Goal: Browse casually

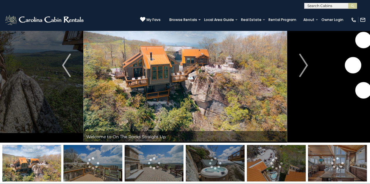
scroll to position [29, 0]
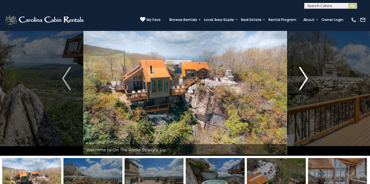
click at [302, 78] on img "Next" at bounding box center [303, 78] width 9 height 23
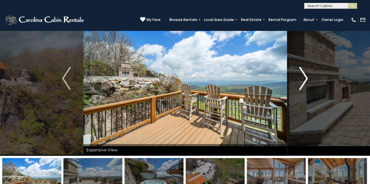
click at [302, 78] on img "Next" at bounding box center [303, 78] width 9 height 23
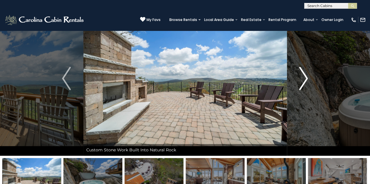
click at [302, 78] on img "Next" at bounding box center [303, 78] width 9 height 23
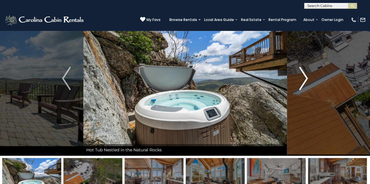
click at [302, 78] on img "Next" at bounding box center [303, 78] width 9 height 23
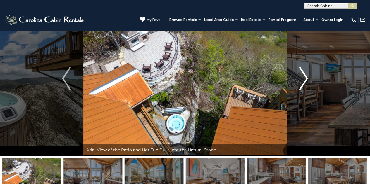
click at [302, 78] on img "Next" at bounding box center [303, 78] width 9 height 23
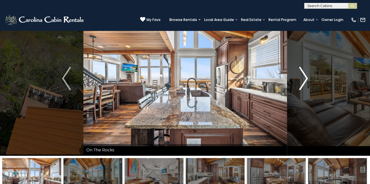
click at [302, 78] on img "Next" at bounding box center [303, 78] width 9 height 23
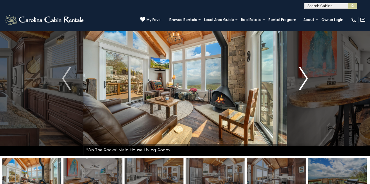
click at [302, 78] on img "Next" at bounding box center [303, 78] width 9 height 23
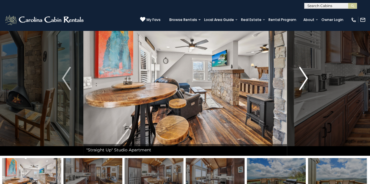
click at [302, 78] on img "Next" at bounding box center [303, 78] width 9 height 23
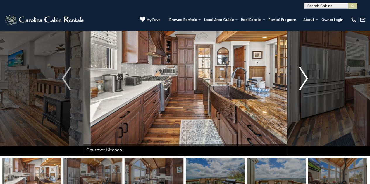
click at [302, 78] on img "Next" at bounding box center [303, 78] width 9 height 23
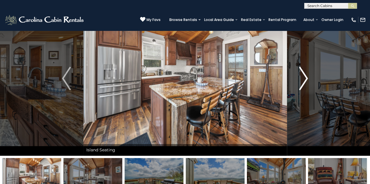
click at [302, 78] on img "Next" at bounding box center [303, 78] width 9 height 23
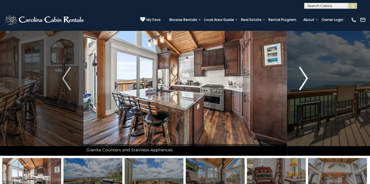
click at [302, 78] on img "Next" at bounding box center [303, 78] width 9 height 23
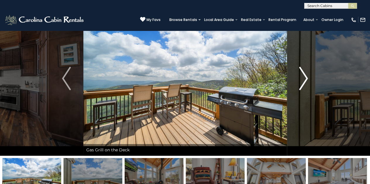
click at [302, 78] on img "Next" at bounding box center [303, 78] width 9 height 23
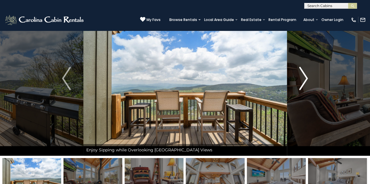
click at [302, 78] on img "Next" at bounding box center [303, 78] width 9 height 23
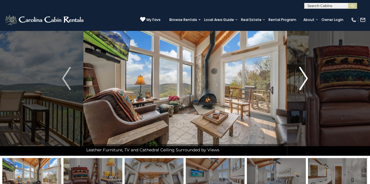
click at [302, 78] on img "Next" at bounding box center [303, 78] width 9 height 23
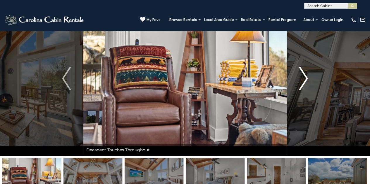
click at [302, 78] on img "Next" at bounding box center [303, 78] width 9 height 23
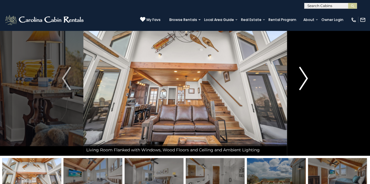
click at [302, 78] on img "Next" at bounding box center [303, 78] width 9 height 23
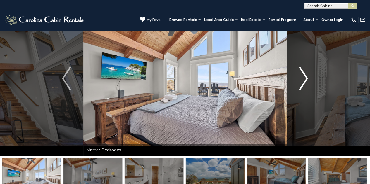
click at [302, 78] on img "Next" at bounding box center [303, 78] width 9 height 23
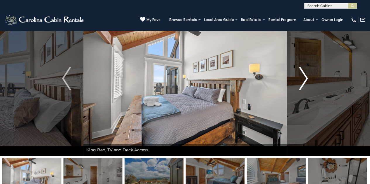
click at [302, 78] on img "Next" at bounding box center [303, 78] width 9 height 23
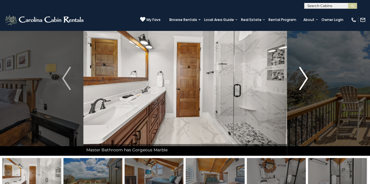
click at [302, 78] on img "Next" at bounding box center [303, 78] width 9 height 23
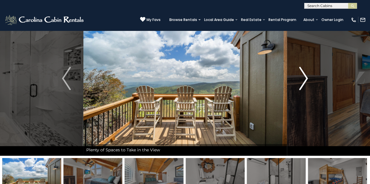
click at [302, 78] on img "Next" at bounding box center [303, 78] width 9 height 23
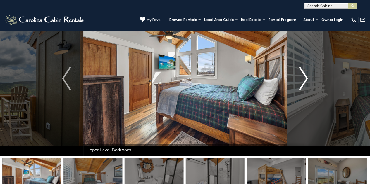
click at [302, 78] on img "Next" at bounding box center [303, 78] width 9 height 23
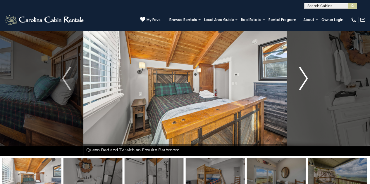
click at [302, 78] on img "Next" at bounding box center [303, 78] width 9 height 23
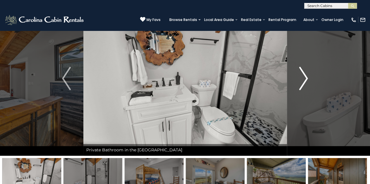
click at [302, 78] on img "Next" at bounding box center [303, 78] width 9 height 23
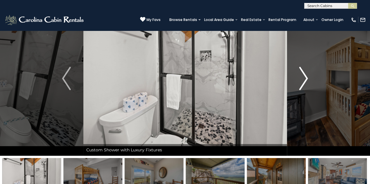
click at [302, 78] on img "Next" at bounding box center [303, 78] width 9 height 23
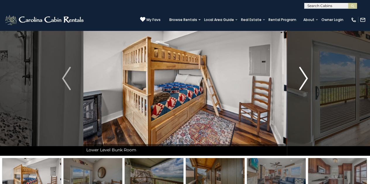
click at [302, 78] on img "Next" at bounding box center [303, 78] width 9 height 23
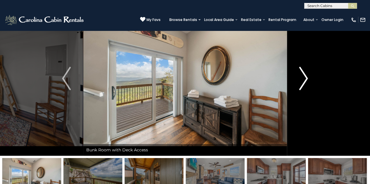
click at [302, 78] on img "Next" at bounding box center [303, 78] width 9 height 23
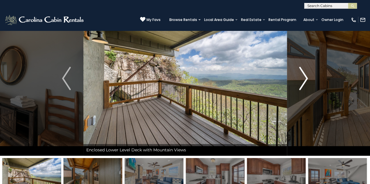
click at [302, 78] on img "Next" at bounding box center [303, 78] width 9 height 23
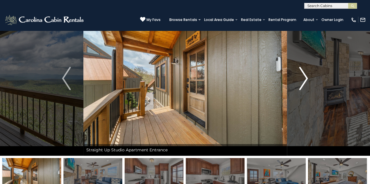
click at [302, 78] on img "Next" at bounding box center [303, 78] width 9 height 23
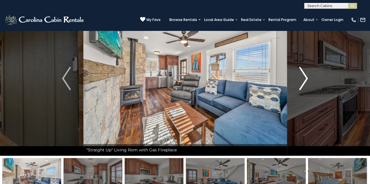
click at [302, 78] on img "Next" at bounding box center [303, 78] width 9 height 23
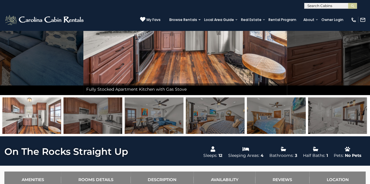
scroll to position [0, 0]
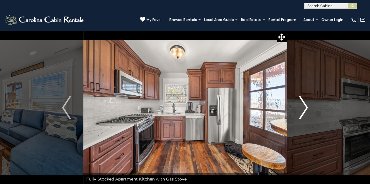
click at [305, 108] on img "Next" at bounding box center [303, 107] width 9 height 23
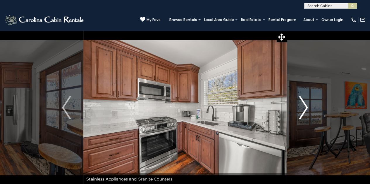
click at [304, 107] on img "Next" at bounding box center [303, 107] width 9 height 23
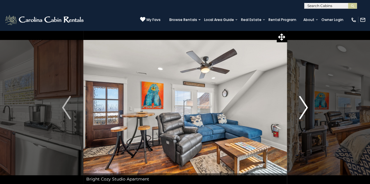
click at [304, 107] on img "Next" at bounding box center [303, 107] width 9 height 23
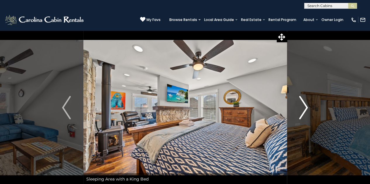
click at [304, 107] on img "Next" at bounding box center [303, 107] width 9 height 23
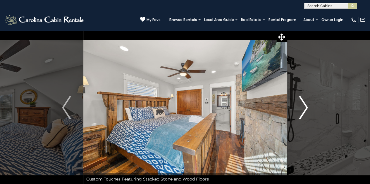
click at [303, 107] on img "Next" at bounding box center [303, 107] width 9 height 23
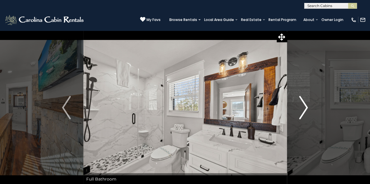
click at [303, 107] on img "Next" at bounding box center [303, 107] width 9 height 23
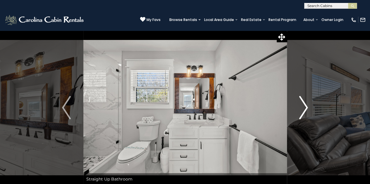
click at [303, 107] on img "Next" at bounding box center [303, 107] width 9 height 23
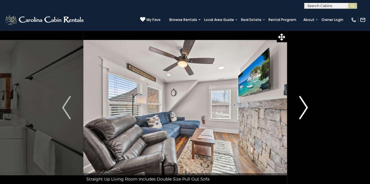
click at [303, 107] on img "Next" at bounding box center [303, 107] width 9 height 23
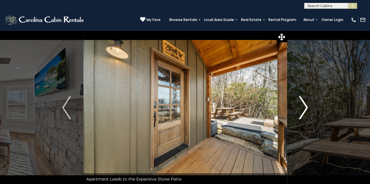
click at [303, 107] on img "Next" at bounding box center [303, 107] width 9 height 23
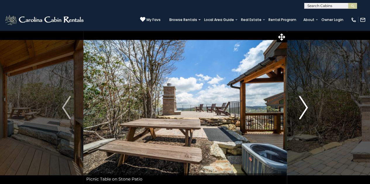
click at [303, 107] on img "Next" at bounding box center [303, 107] width 9 height 23
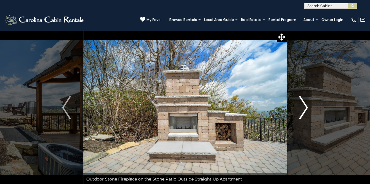
click at [303, 107] on img "Next" at bounding box center [303, 107] width 9 height 23
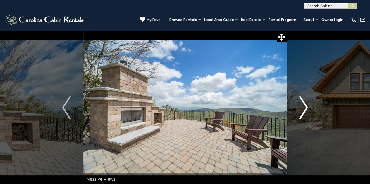
click at [303, 107] on img "Next" at bounding box center [303, 107] width 9 height 23
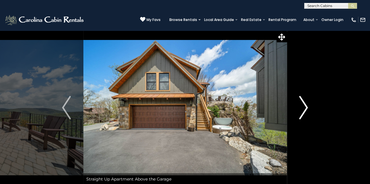
click at [303, 107] on img "Next" at bounding box center [303, 107] width 9 height 23
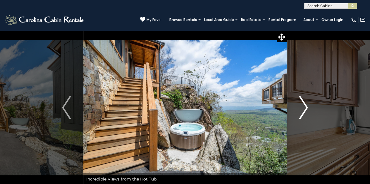
click at [303, 107] on img "Next" at bounding box center [303, 107] width 9 height 23
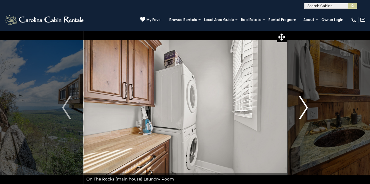
click at [303, 107] on img "Next" at bounding box center [303, 107] width 9 height 23
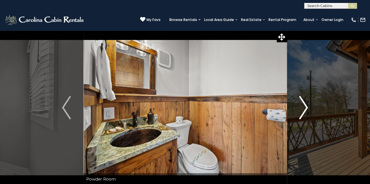
click at [303, 107] on img "Next" at bounding box center [303, 107] width 9 height 23
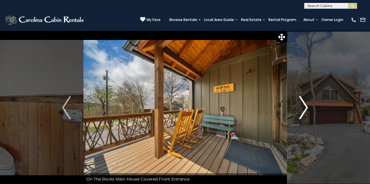
click at [303, 107] on img "Next" at bounding box center [303, 107] width 9 height 23
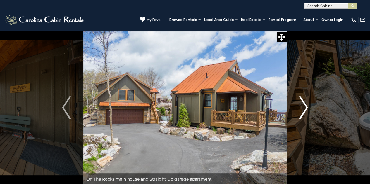
click at [303, 107] on img "Next" at bounding box center [303, 107] width 9 height 23
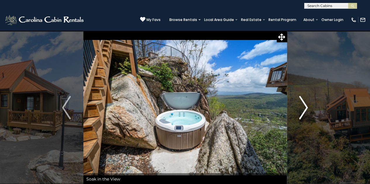
click at [303, 107] on img "Next" at bounding box center [303, 107] width 9 height 23
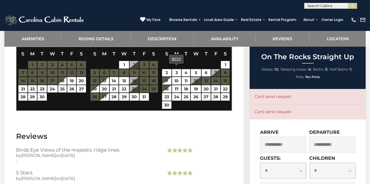
scroll to position [1081, 0]
